Goal: Find specific page/section: Find specific page/section

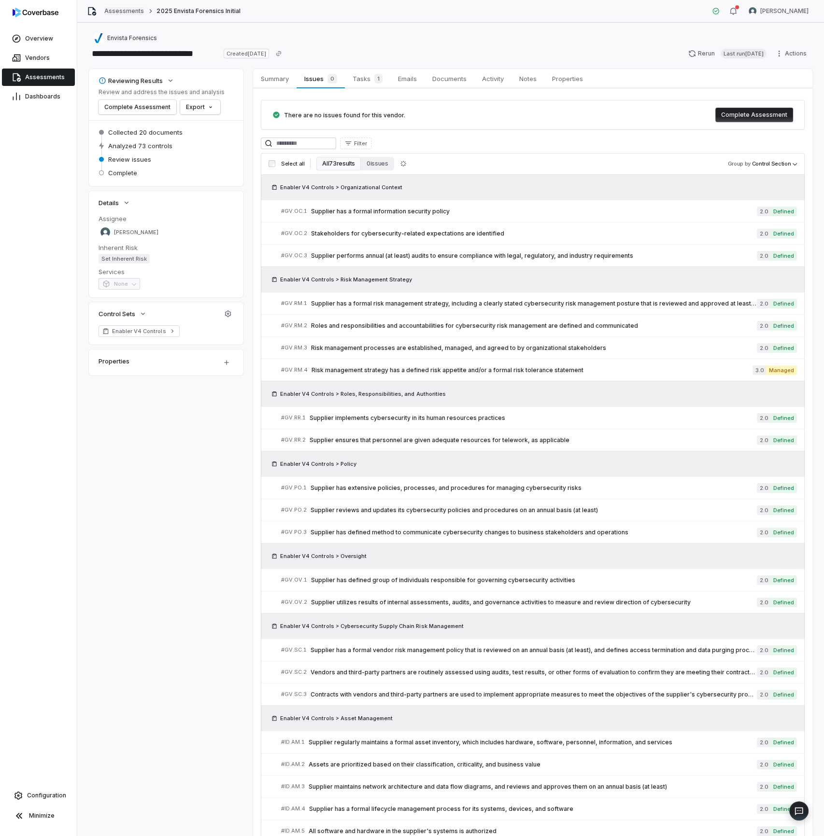
click at [134, 11] on link "Assessments" at bounding box center [124, 11] width 40 height 8
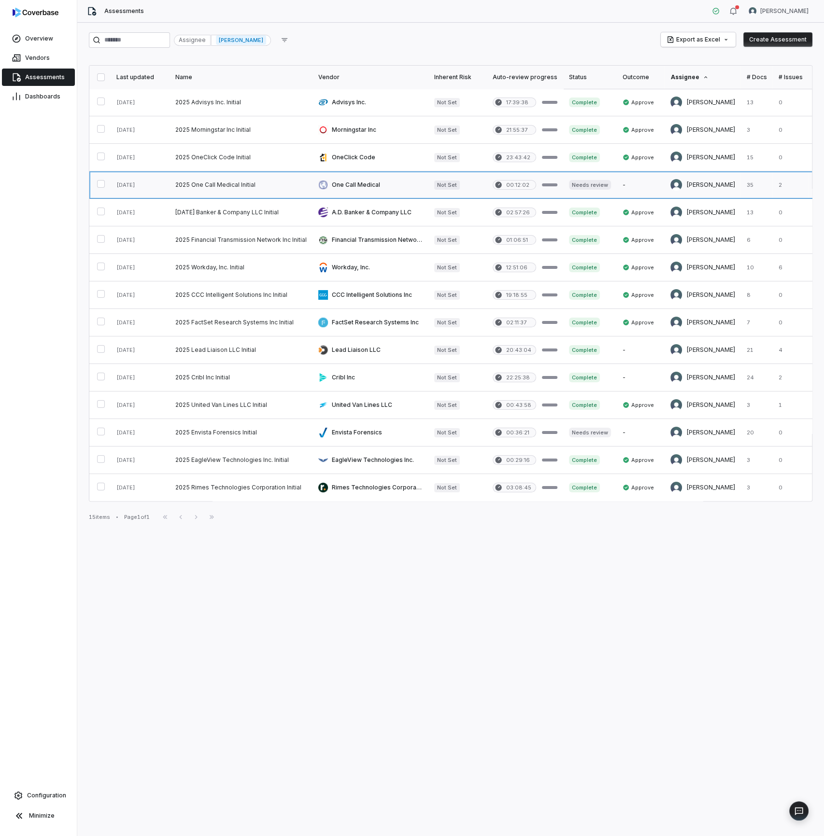
click at [238, 183] on link at bounding box center [240, 184] width 143 height 27
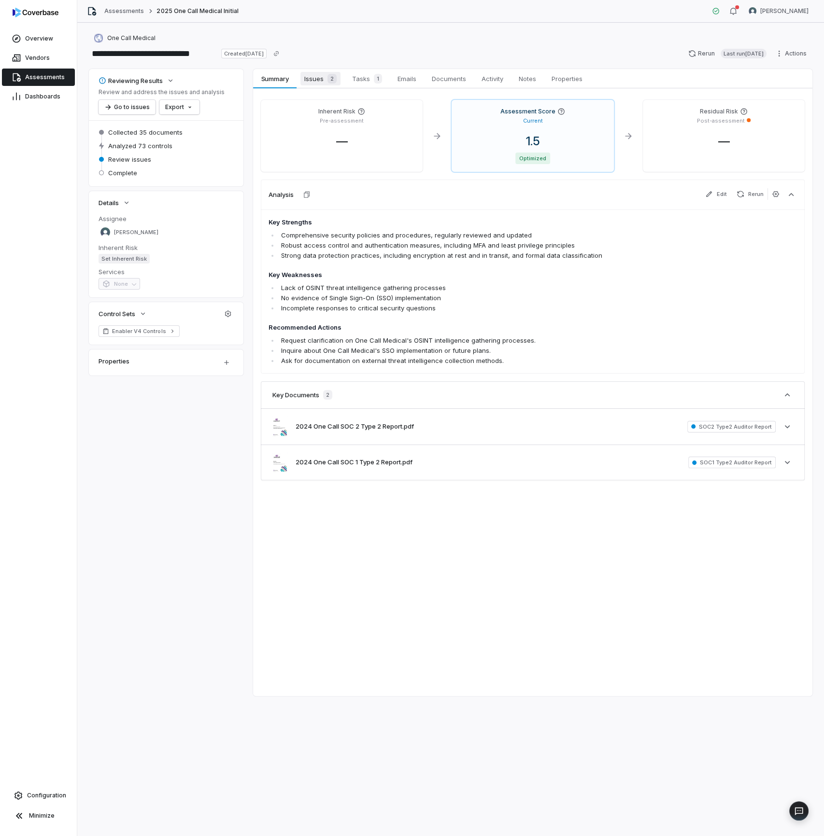
click at [320, 80] on span "Issues 2" at bounding box center [320, 79] width 40 height 14
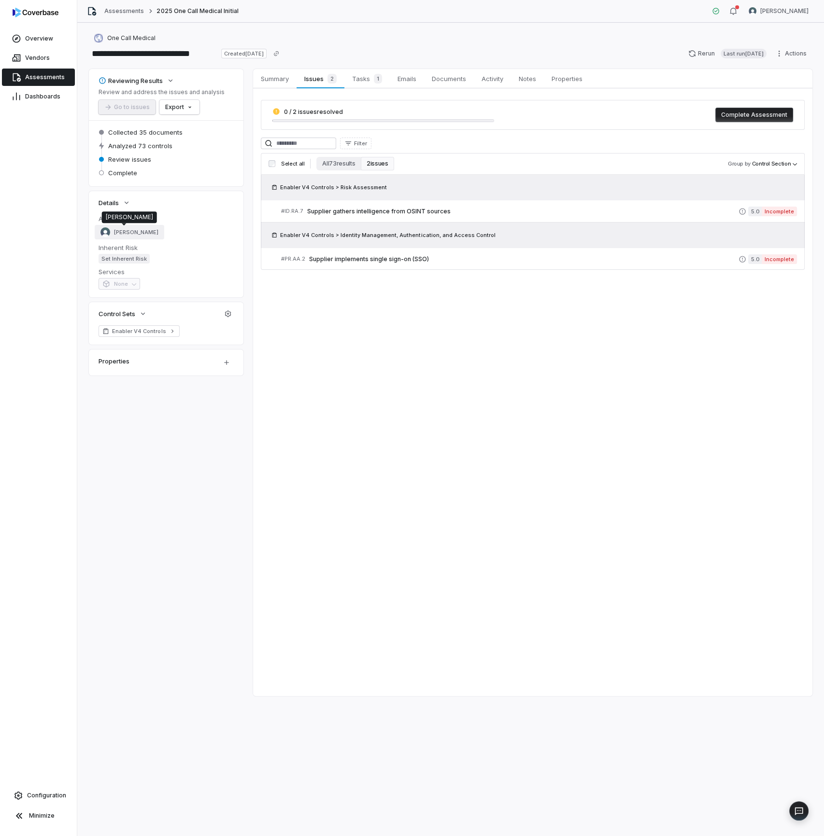
click at [122, 230] on span "[PERSON_NAME]" at bounding box center [136, 232] width 44 height 7
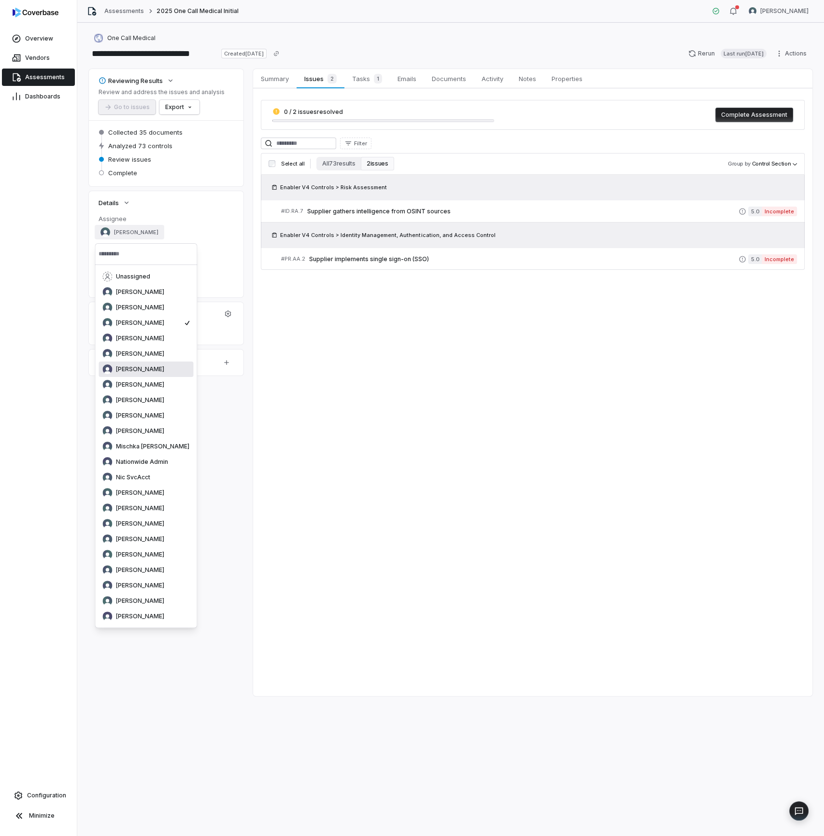
click at [151, 370] on span "[PERSON_NAME]" at bounding box center [140, 369] width 48 height 8
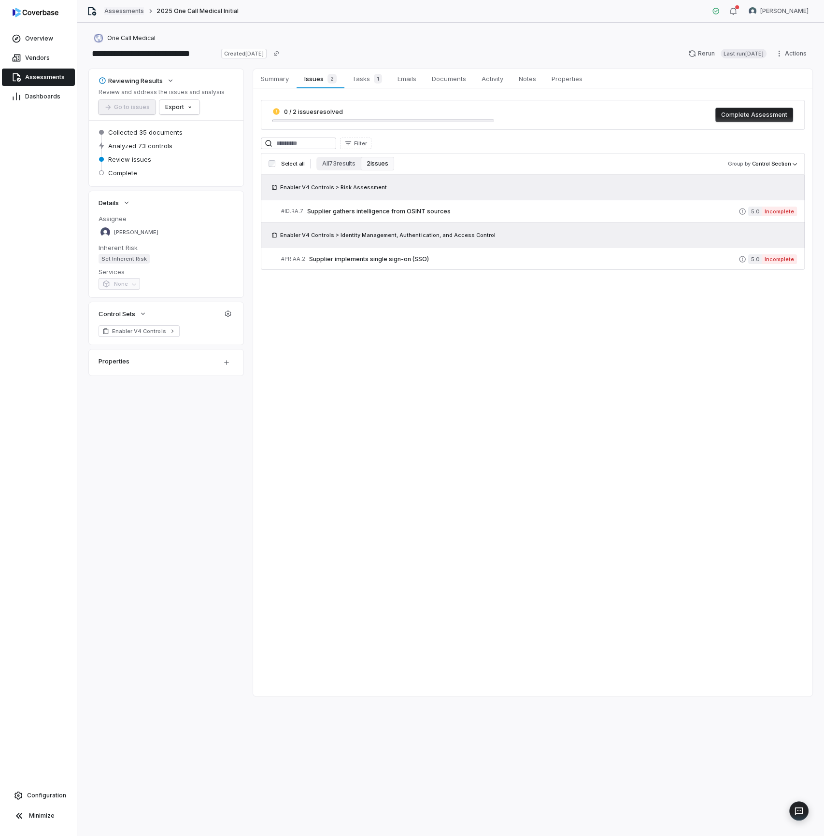
click at [130, 12] on link "Assessments" at bounding box center [124, 11] width 40 height 8
